Goal: Task Accomplishment & Management: Complete application form

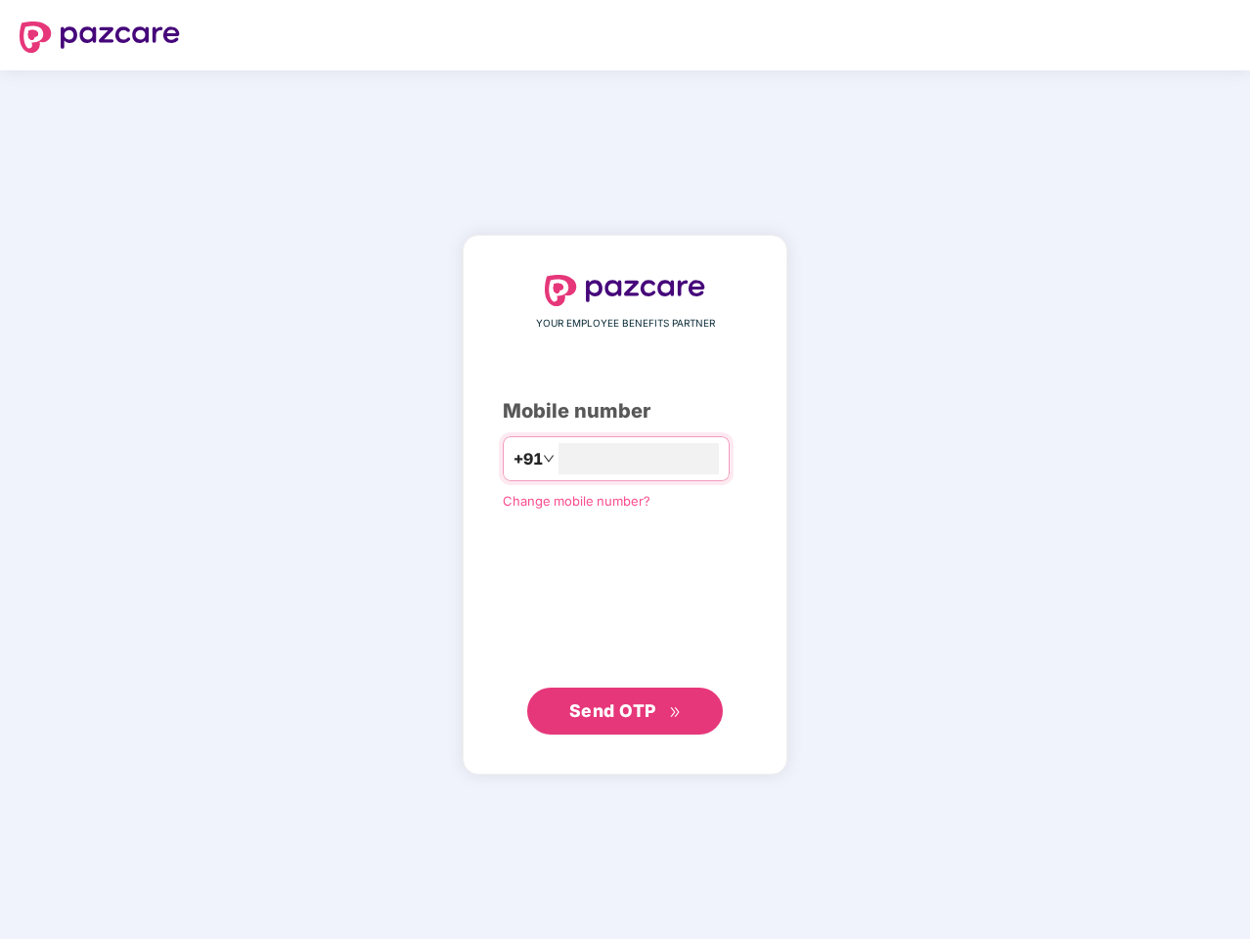
click at [625, 469] on input "number" at bounding box center [638, 458] width 160 height 31
click at [100, 37] on img at bounding box center [100, 37] width 160 height 31
click at [513, 459] on span "+91" at bounding box center [527, 459] width 29 height 24
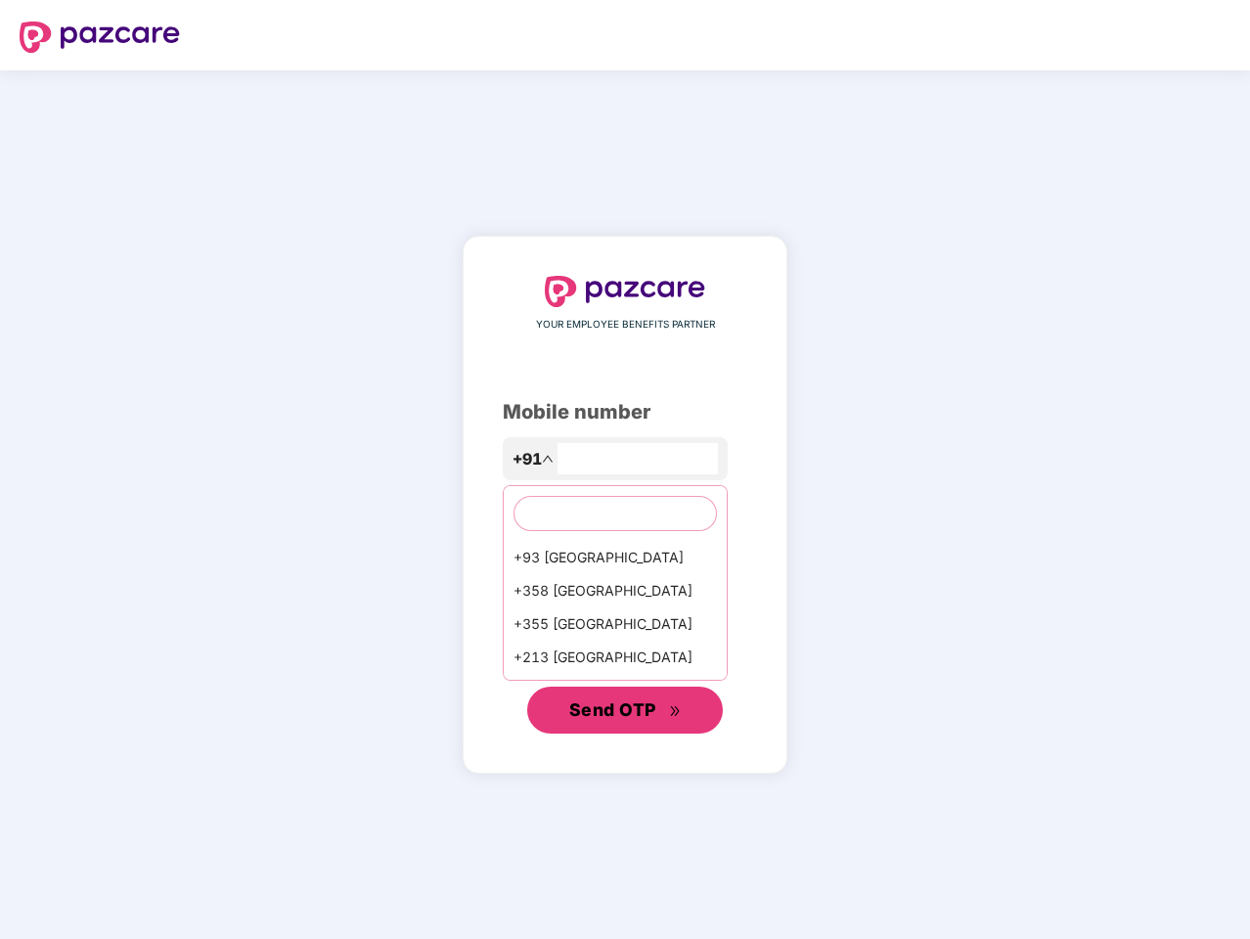
click at [625, 711] on span "Send OTP" at bounding box center [612, 709] width 87 height 21
